Goal: Navigation & Orientation: Find specific page/section

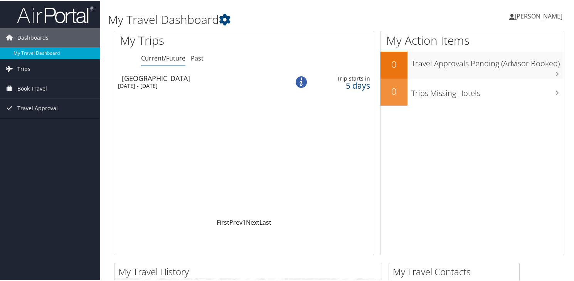
click at [31, 67] on link "Trips" at bounding box center [50, 68] width 100 height 19
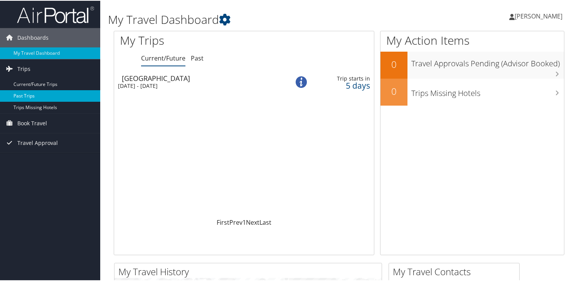
click at [28, 96] on link "Past Trips" at bounding box center [50, 95] width 100 height 12
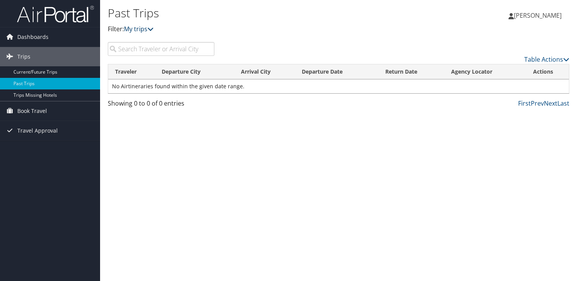
click at [154, 32] on icon at bounding box center [151, 29] width 6 height 6
click at [161, 55] on input "search" at bounding box center [161, 49] width 107 height 14
type input "J"
click at [51, 96] on link "Trips Missing Hotels" at bounding box center [50, 95] width 100 height 12
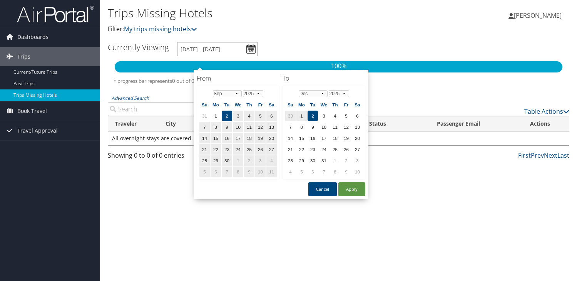
click at [258, 56] on input "9/2/2025 - 12/2/2025" at bounding box center [217, 49] width 81 height 14
click at [241, 97] on select "Jan Feb Mar Apr May Jun Jul Aug Sep Oct Nov Dec" at bounding box center [227, 93] width 29 height 7
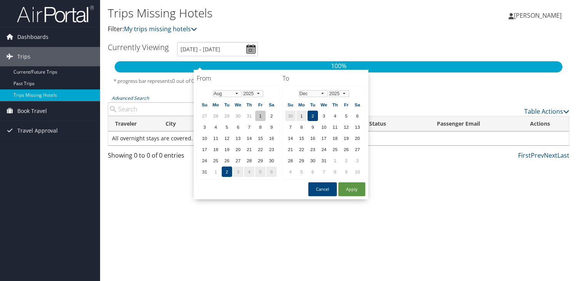
click at [264, 121] on td "1" at bounding box center [260, 116] width 10 height 10
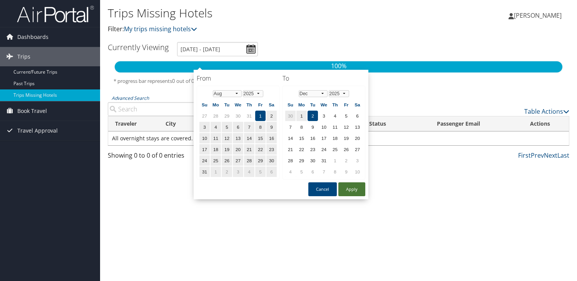
click at [366, 196] on button "Apply" at bounding box center [352, 189] width 27 height 14
type input "8/1/2025 - 12/2/2025"
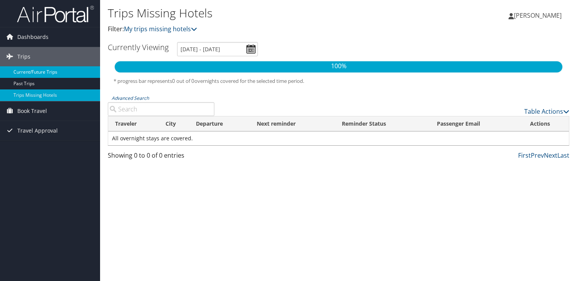
click at [45, 75] on link "Current/Future Trips" at bounding box center [50, 72] width 100 height 12
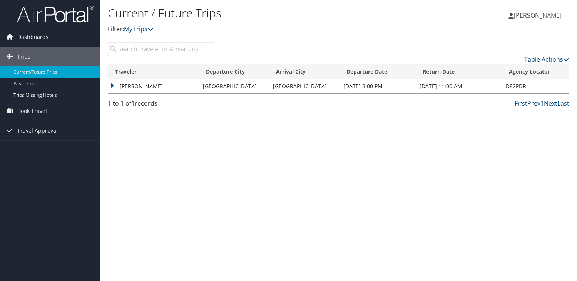
click at [112, 93] on td "JOSHUA GOUGHNEOUR" at bounding box center [153, 86] width 91 height 14
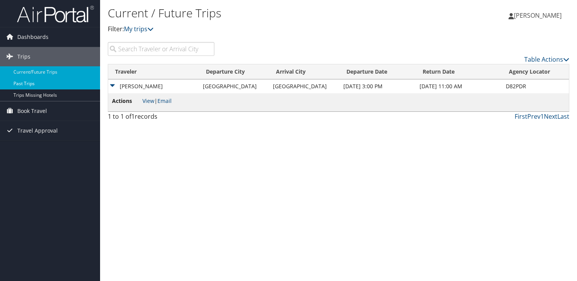
click at [54, 87] on link "Past Trips" at bounding box center [50, 84] width 100 height 12
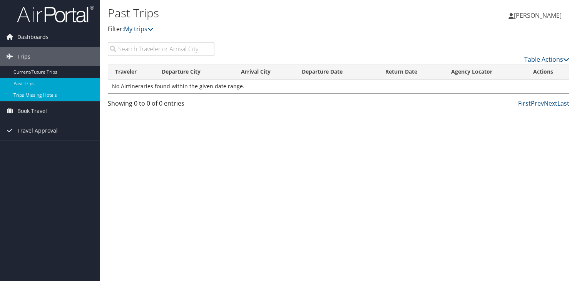
click at [52, 96] on link "Trips Missing Hotels" at bounding box center [50, 95] width 100 height 12
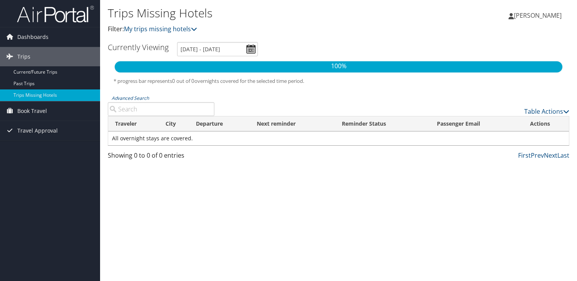
click at [52, 23] on img at bounding box center [55, 14] width 77 height 18
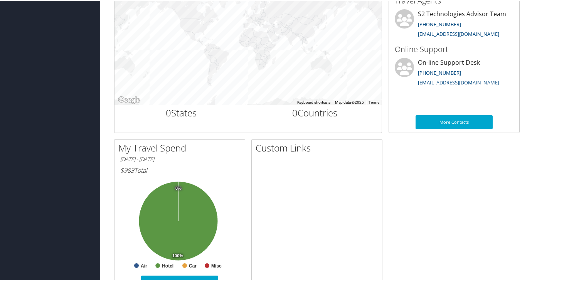
scroll to position [319, 0]
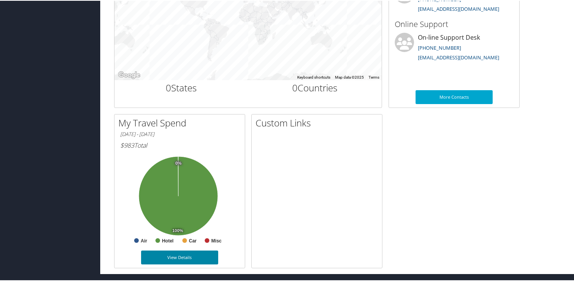
click at [182, 252] on link "View Details" at bounding box center [179, 257] width 77 height 14
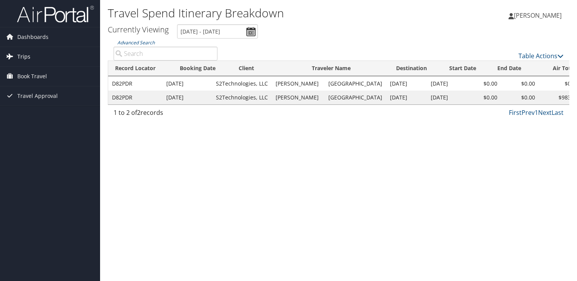
click at [12, 58] on icon at bounding box center [10, 56] width 12 height 12
click at [30, 34] on span "Dashboards" at bounding box center [32, 36] width 31 height 19
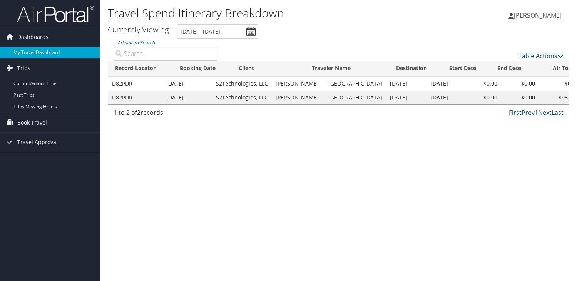
click at [38, 50] on link "My Travel Dashboard" at bounding box center [50, 53] width 100 height 12
